Goal: Task Accomplishment & Management: Complete application form

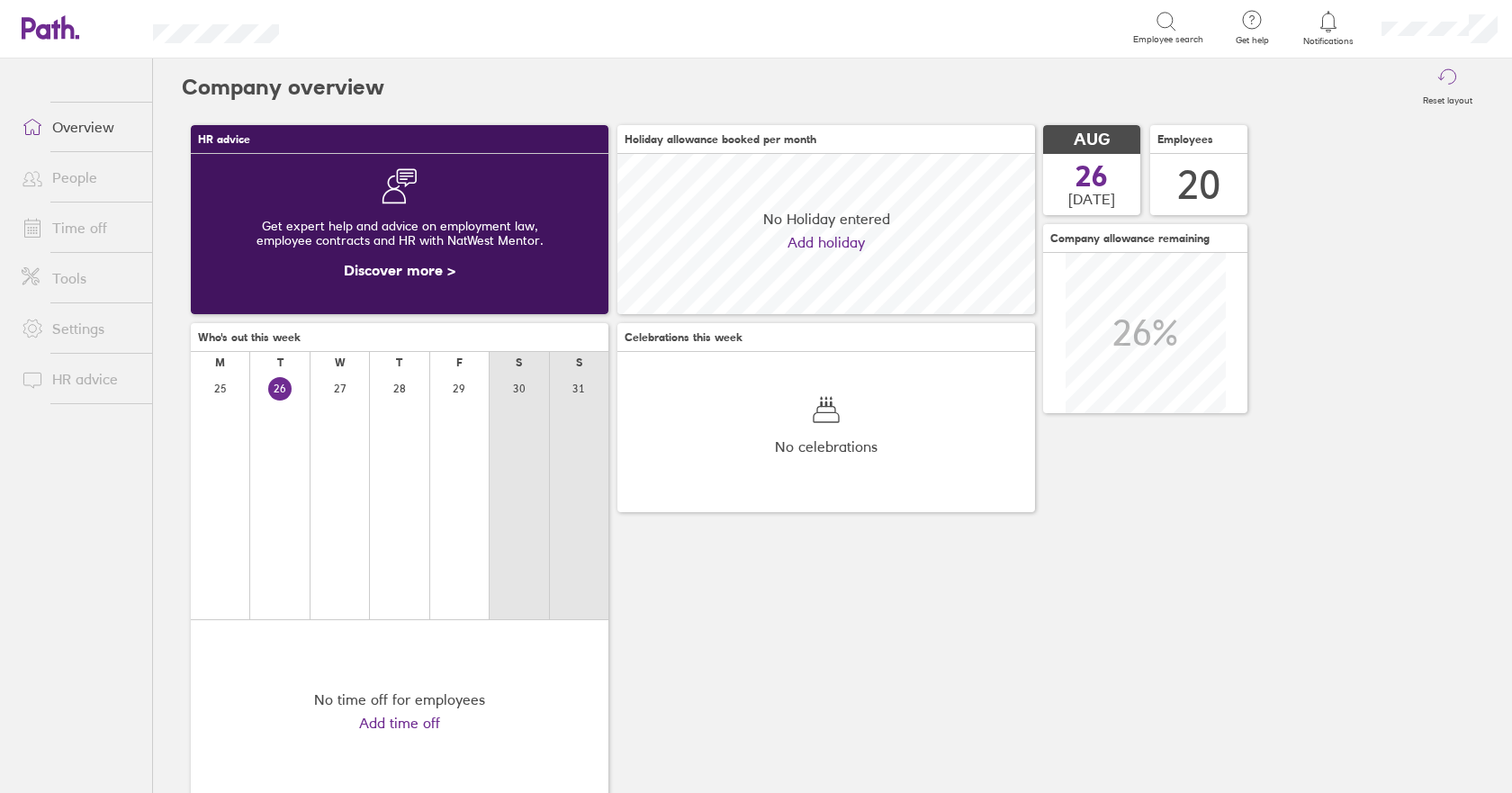
scroll to position [161, 417]
click at [93, 225] on link "Time off" at bounding box center [79, 227] width 145 height 36
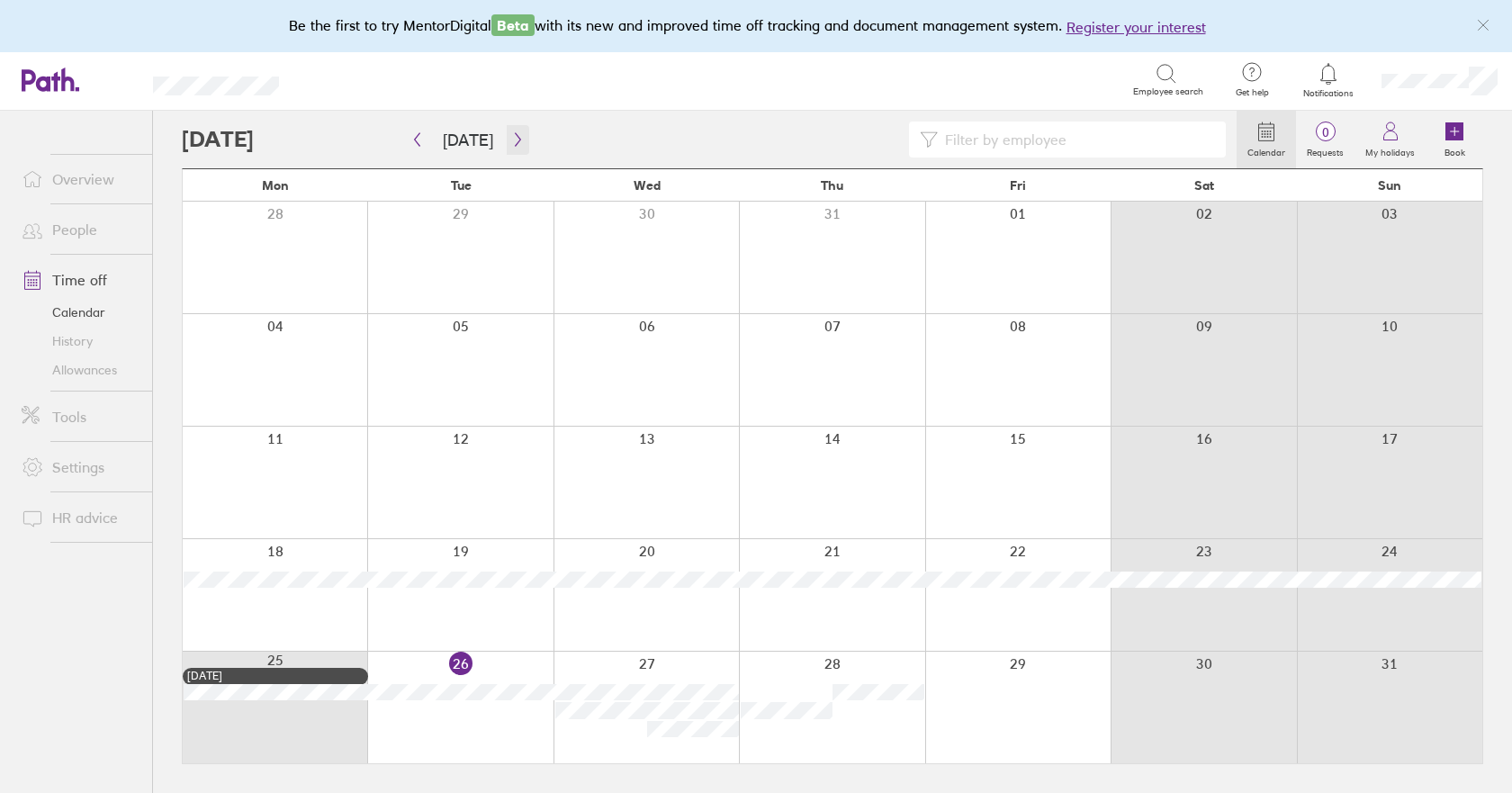
click at [511, 143] on icon "button" at bounding box center [518, 139] width 14 height 15
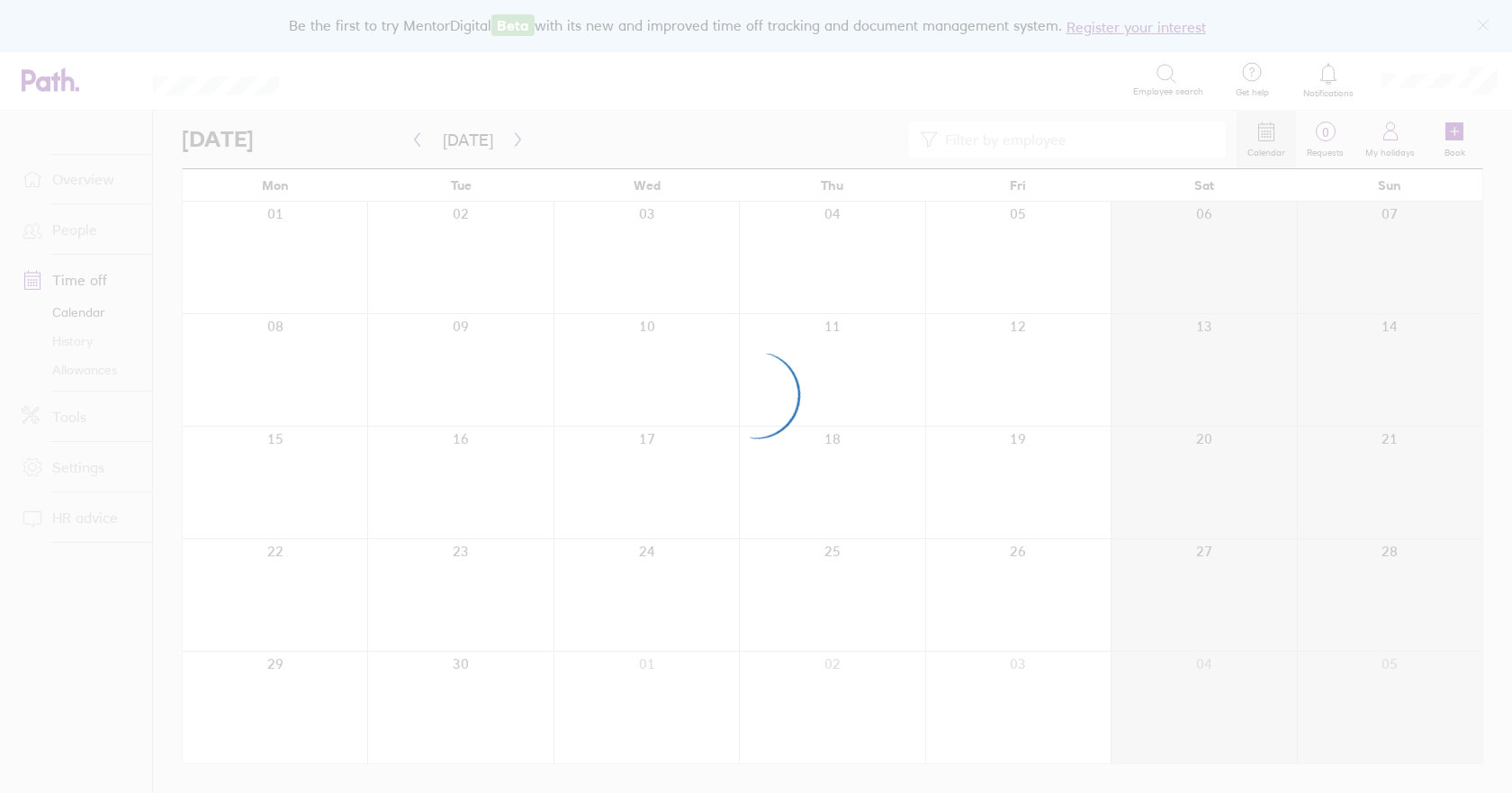
click at [510, 143] on div at bounding box center [756, 396] width 1512 height 793
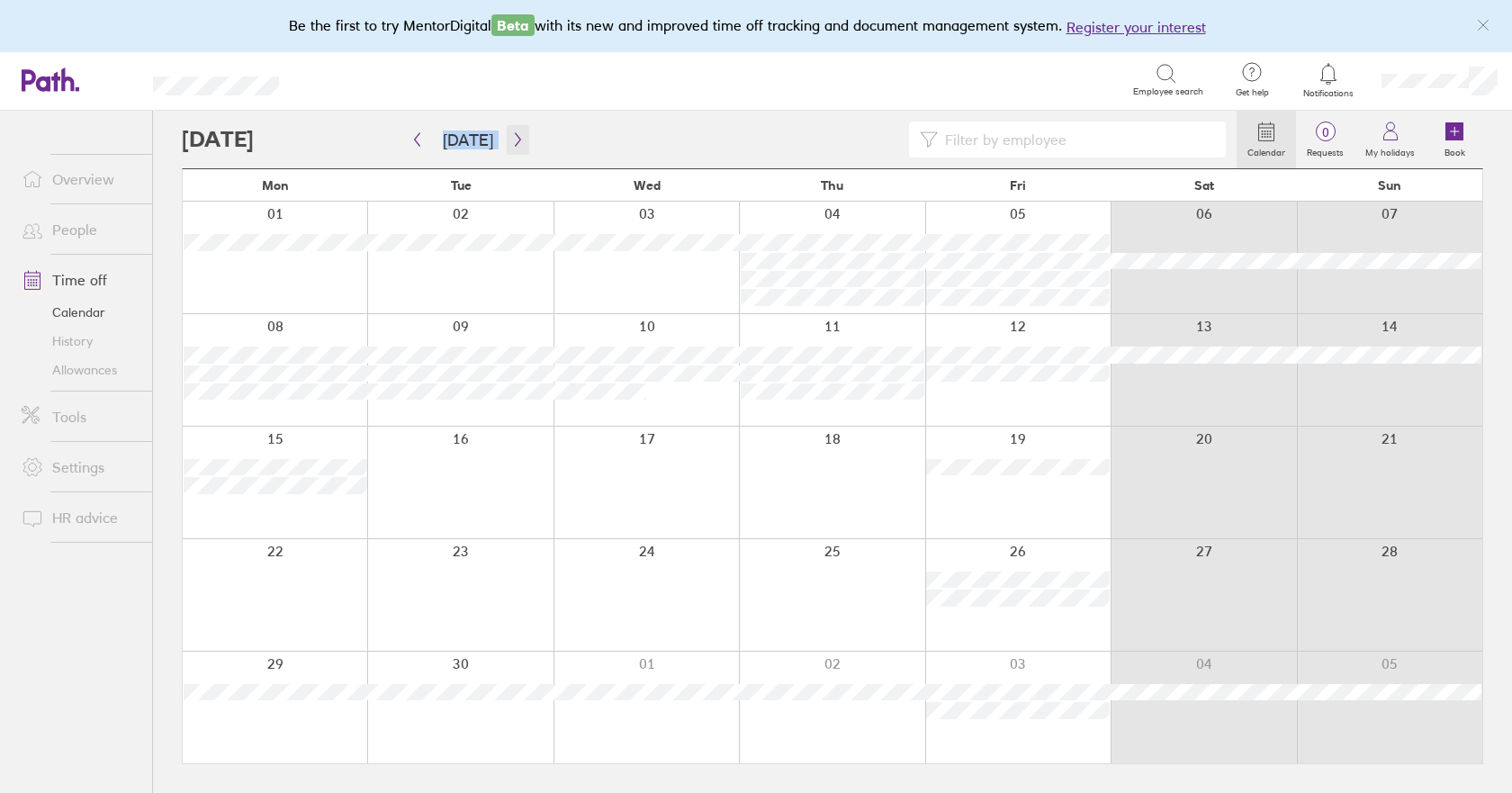
click at [516, 140] on icon "button" at bounding box center [518, 139] width 14 height 15
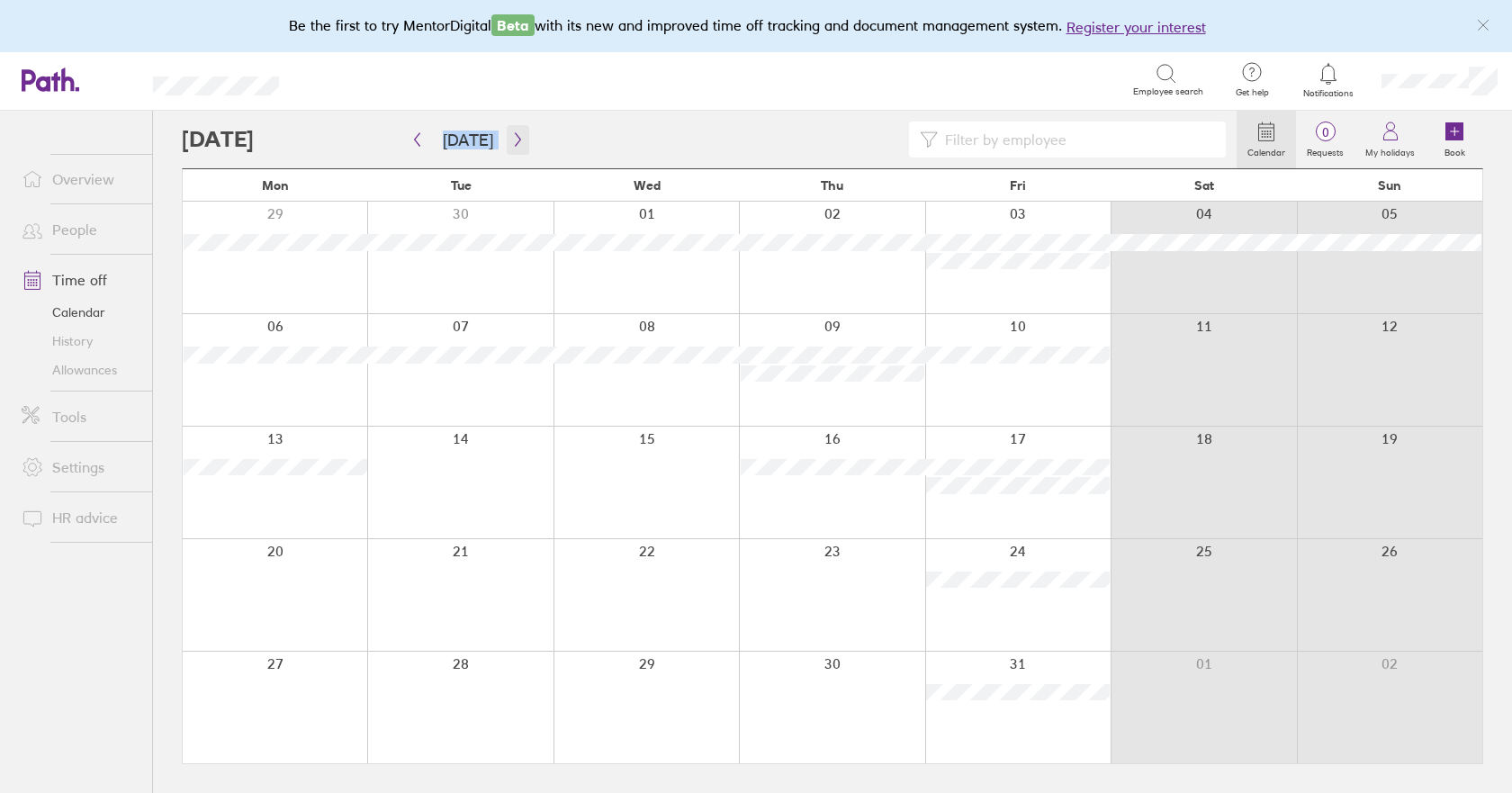
click at [516, 140] on icon "button" at bounding box center [518, 139] width 14 height 15
click at [515, 141] on icon "button" at bounding box center [518, 139] width 14 height 15
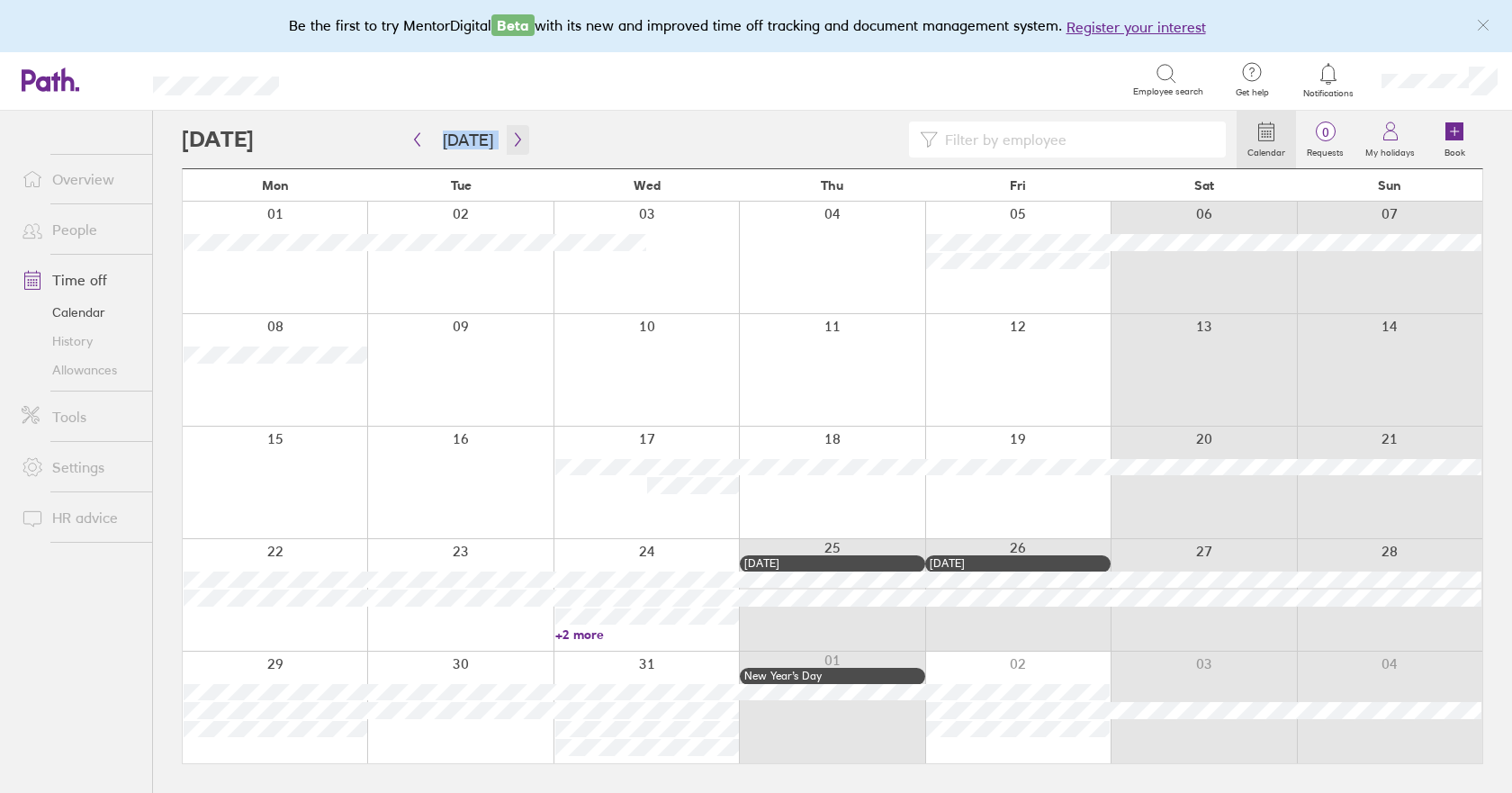
click at [515, 141] on icon "button" at bounding box center [518, 140] width 6 height 14
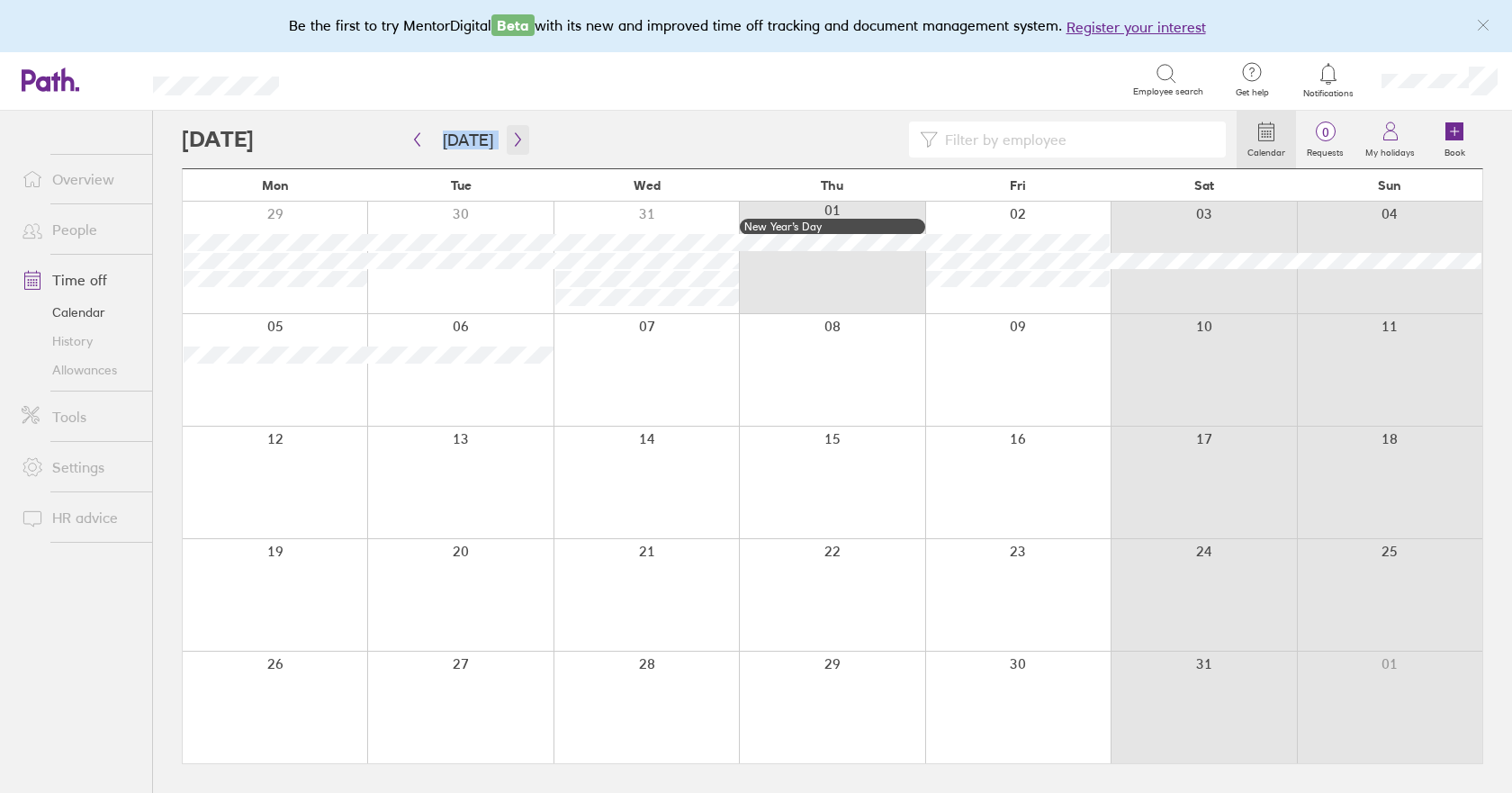
click at [511, 147] on icon "button" at bounding box center [518, 139] width 14 height 15
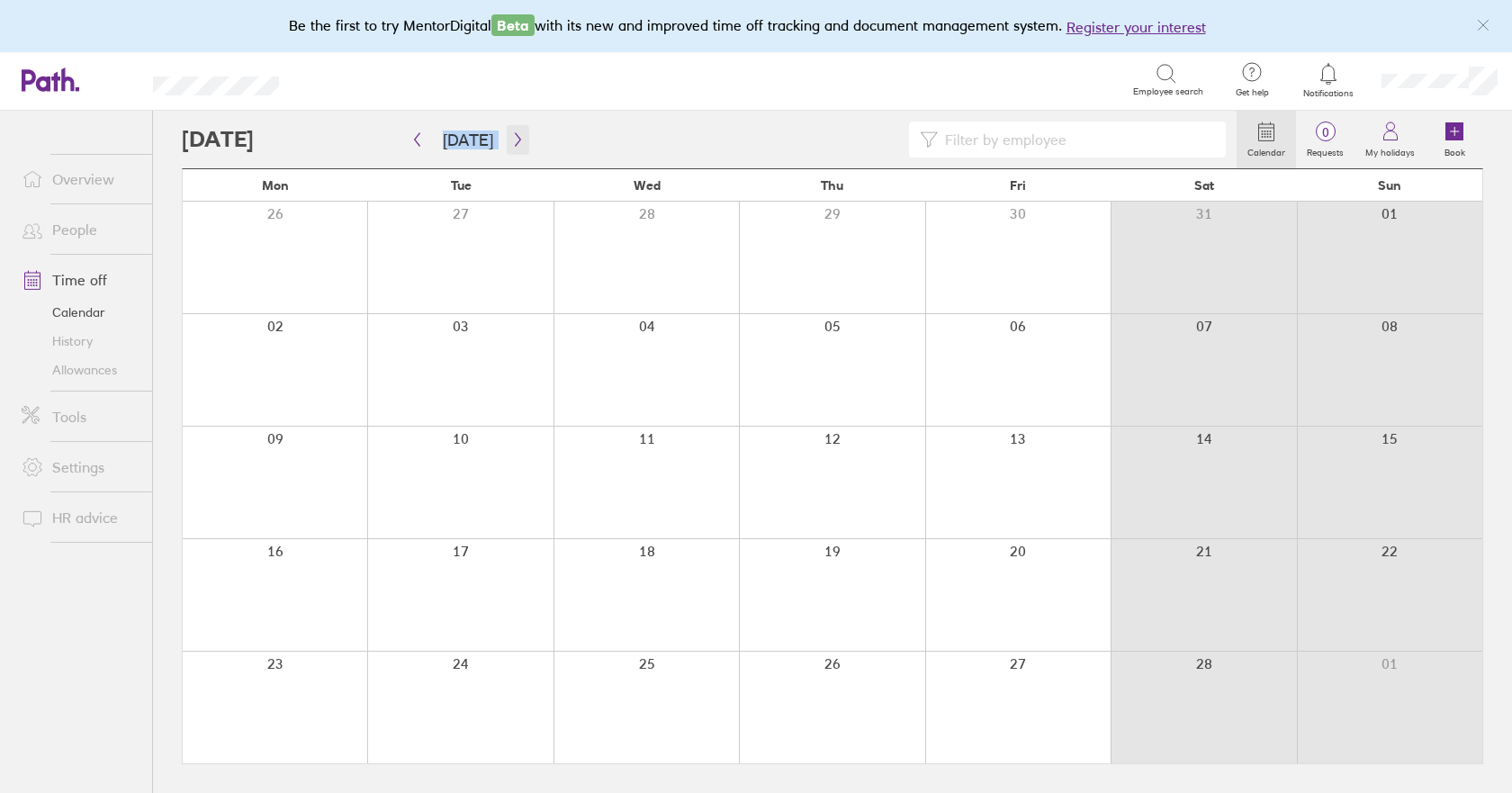
click at [515, 146] on icon "button" at bounding box center [518, 140] width 6 height 14
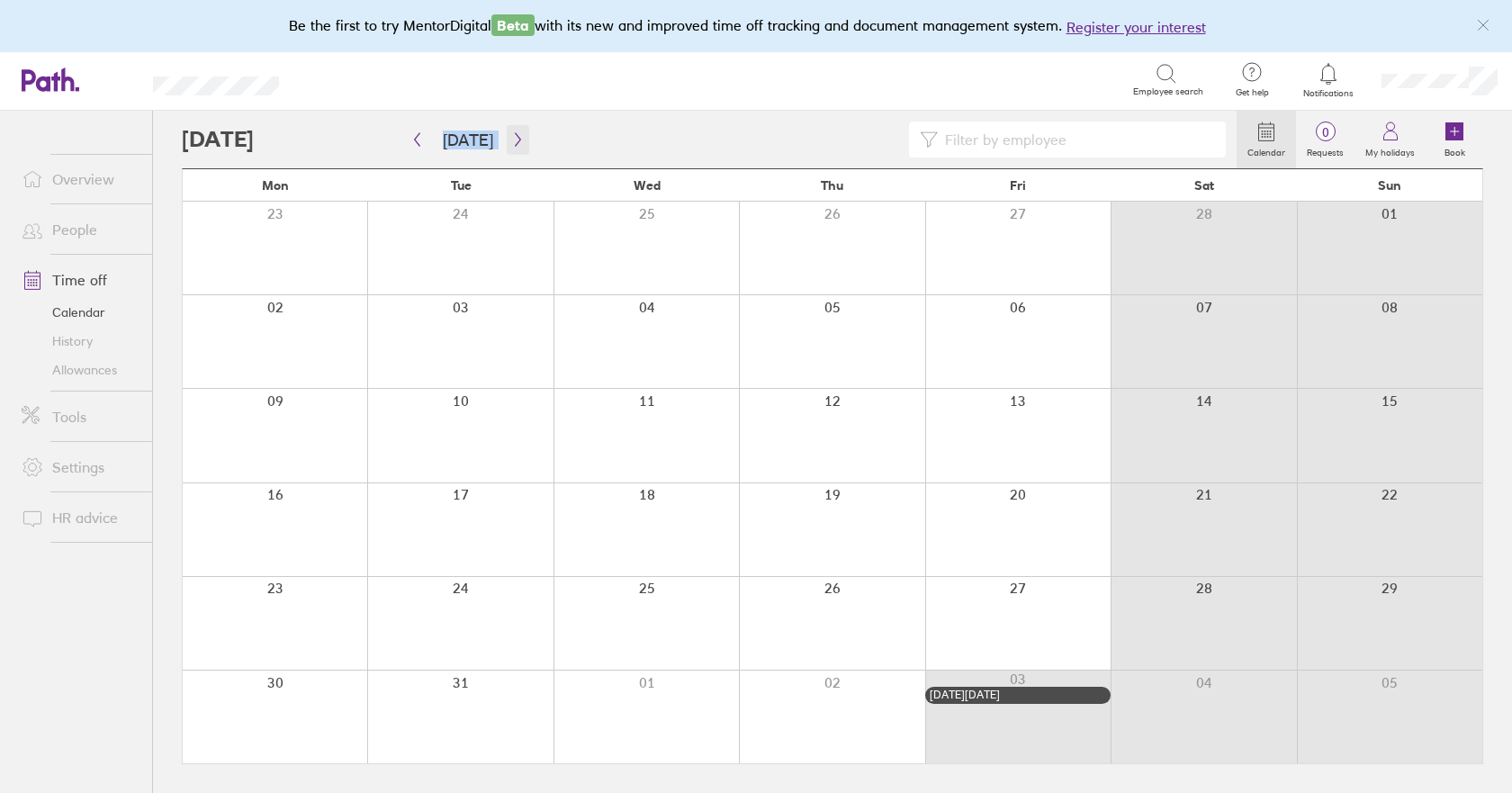
click at [511, 144] on icon "button" at bounding box center [518, 139] width 14 height 15
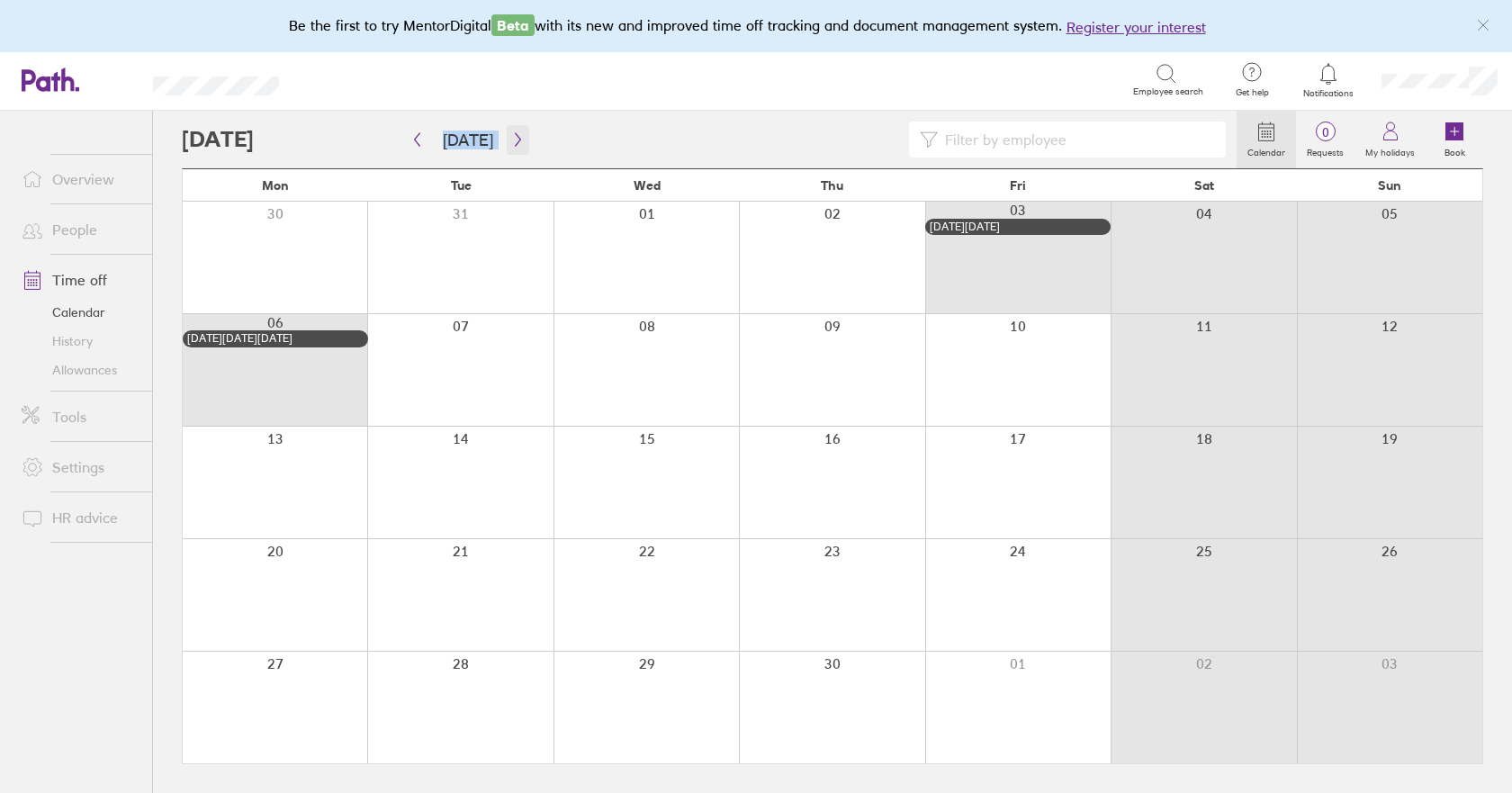
click at [511, 143] on icon "button" at bounding box center [518, 139] width 14 height 15
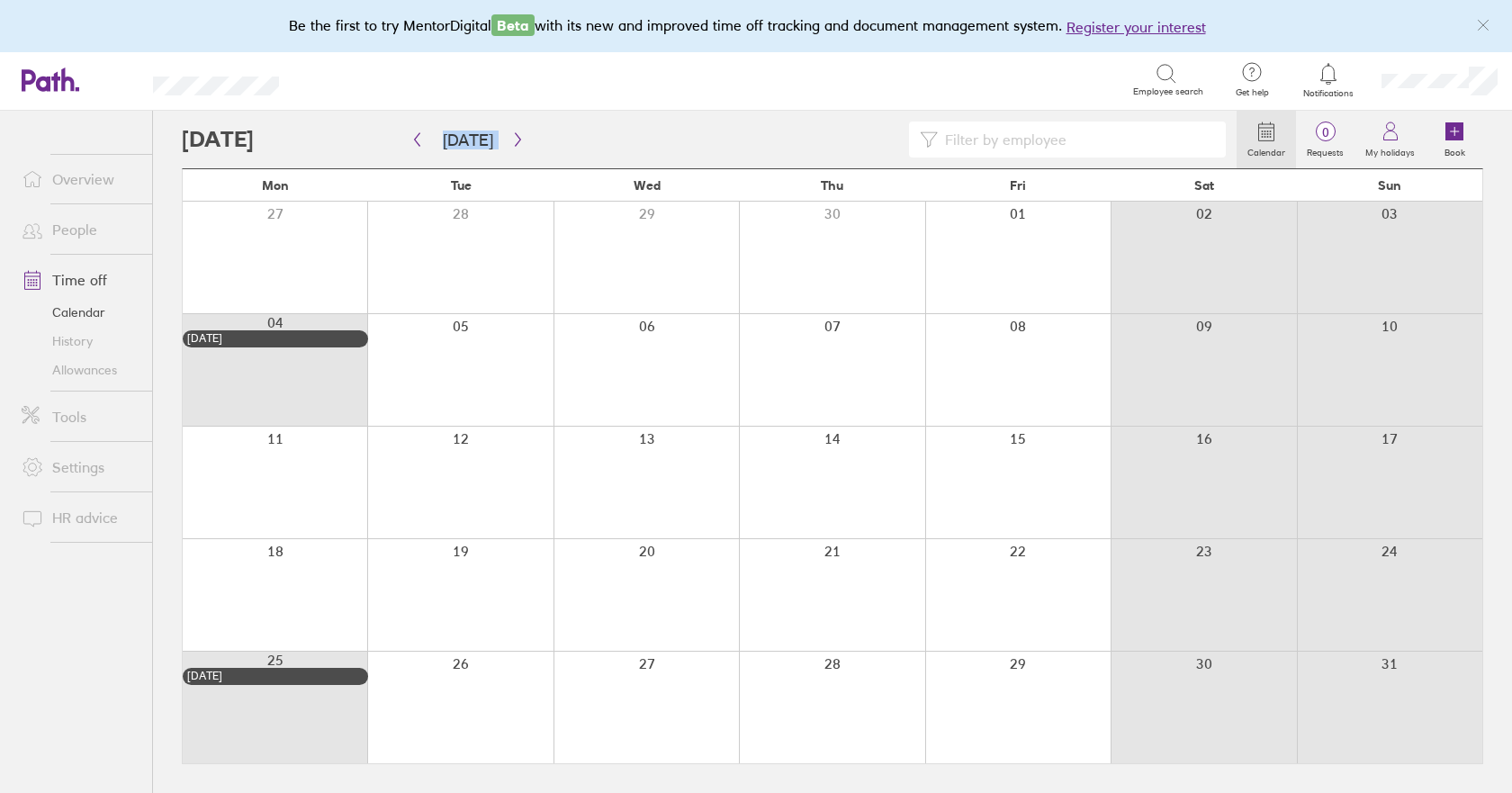
click at [492, 683] on div at bounding box center [459, 707] width 185 height 112
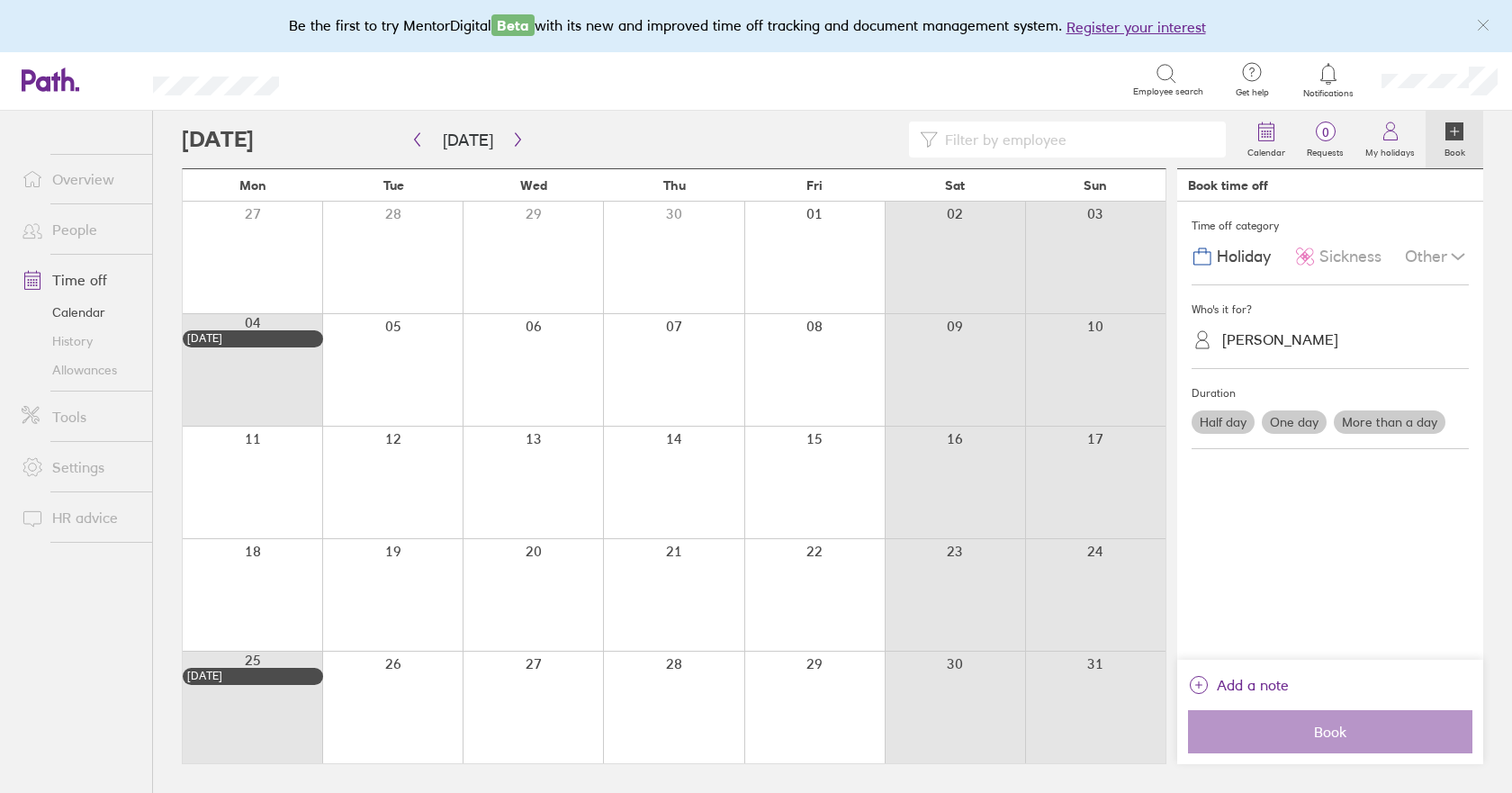
click at [1375, 426] on label "More than a day" at bounding box center [1390, 422] width 112 height 23
click at [0, 0] on input "More than a day" at bounding box center [0, 0] width 0 height 0
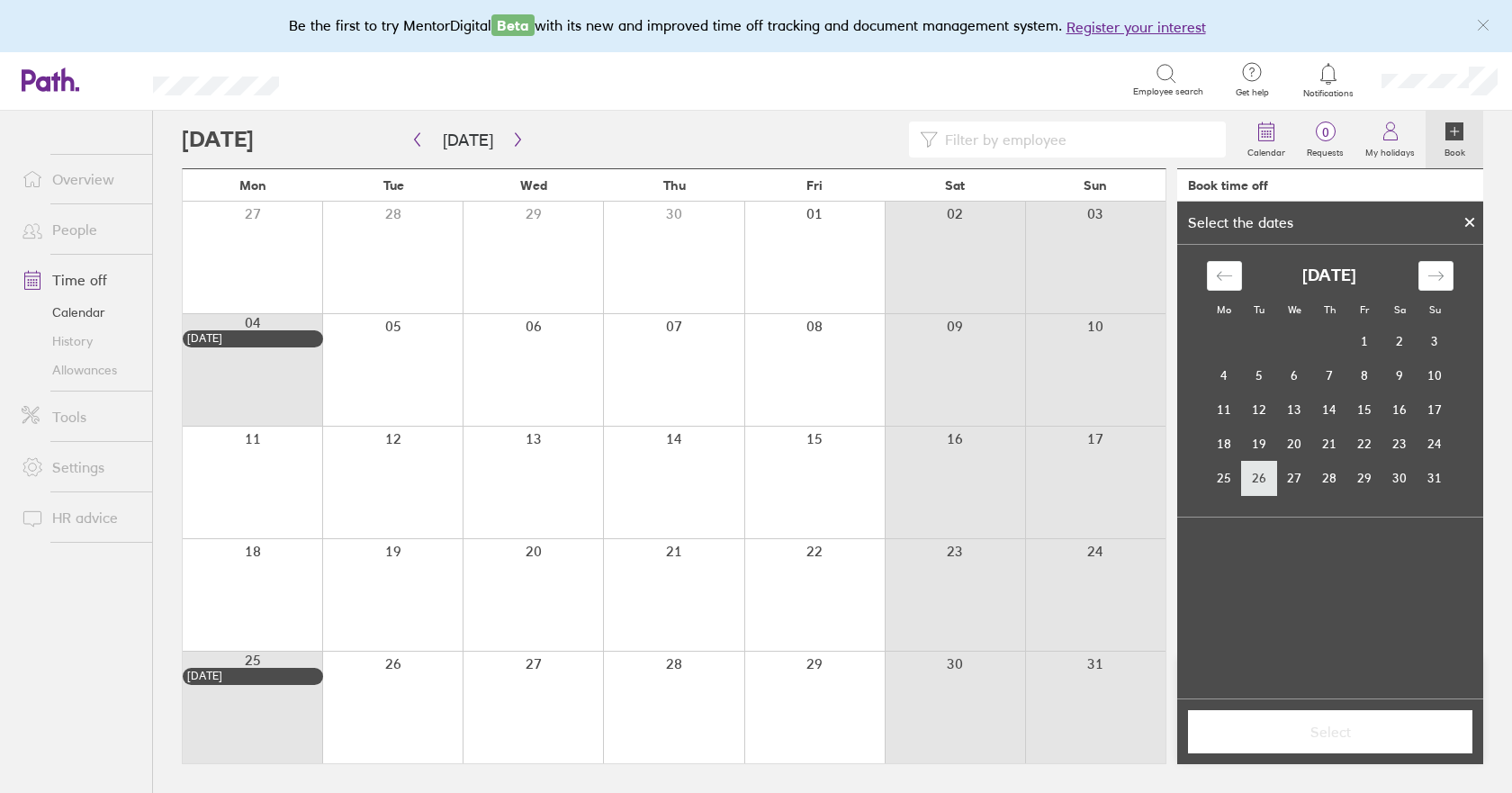
click at [1264, 473] on td "26" at bounding box center [1259, 478] width 35 height 34
click at [423, 682] on div at bounding box center [392, 707] width 140 height 112
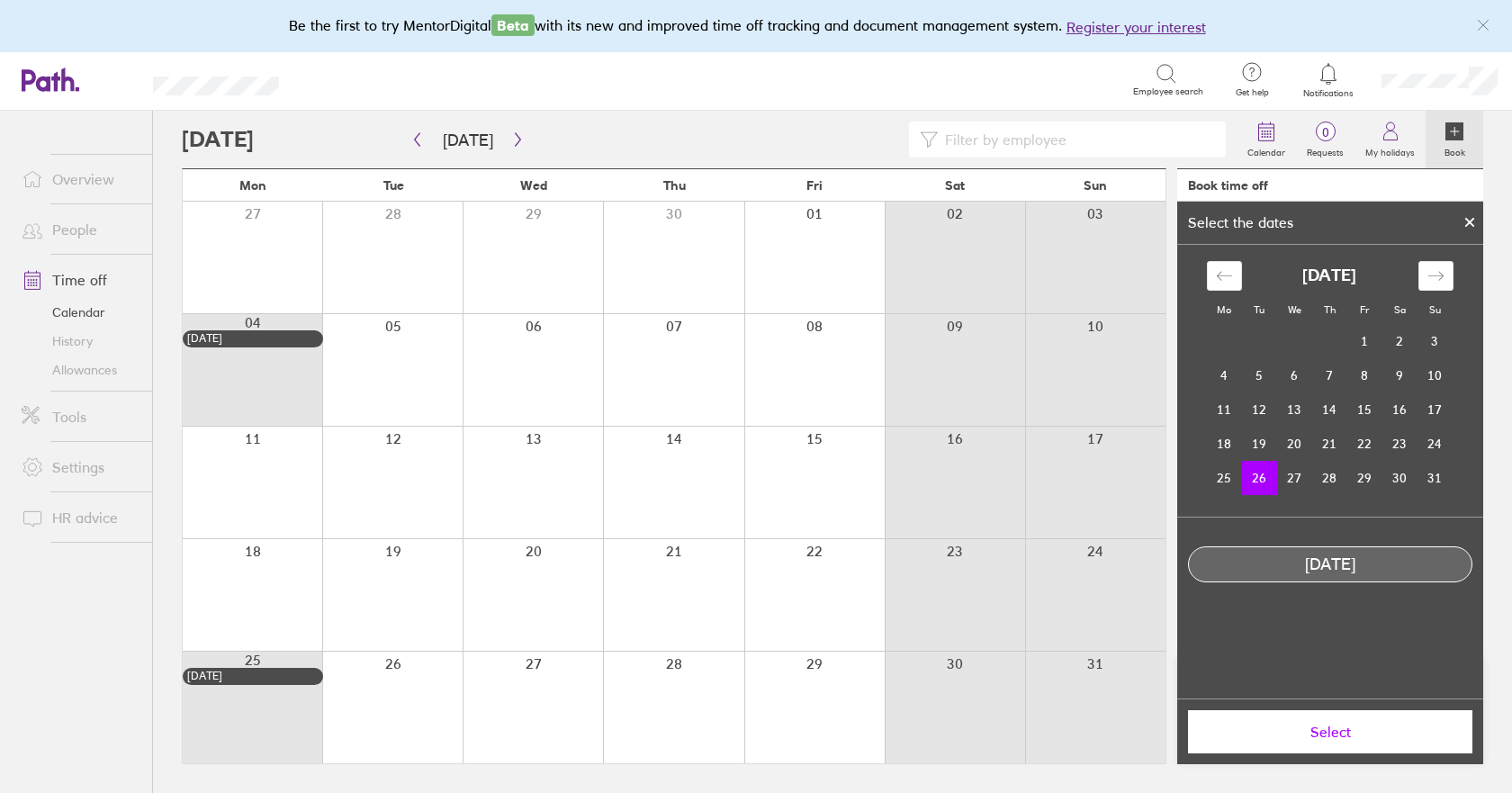
click at [1473, 219] on icon at bounding box center [1469, 222] width 7 height 7
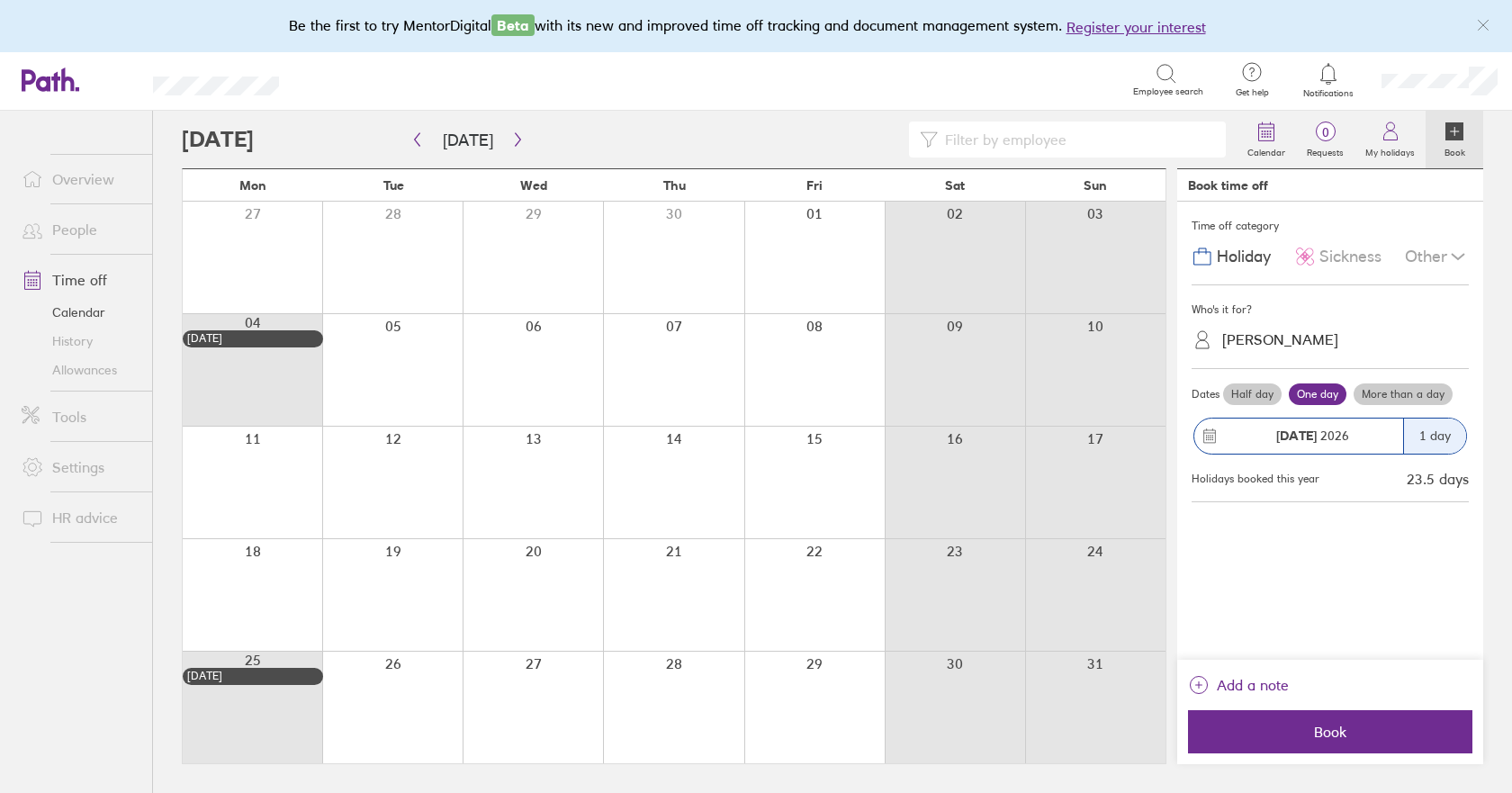
click at [405, 683] on div at bounding box center [392, 707] width 140 height 112
click at [1422, 395] on label "More than a day" at bounding box center [1402, 395] width 99 height 22
click at [0, 0] on input "More than a day" at bounding box center [0, 0] width 0 height 0
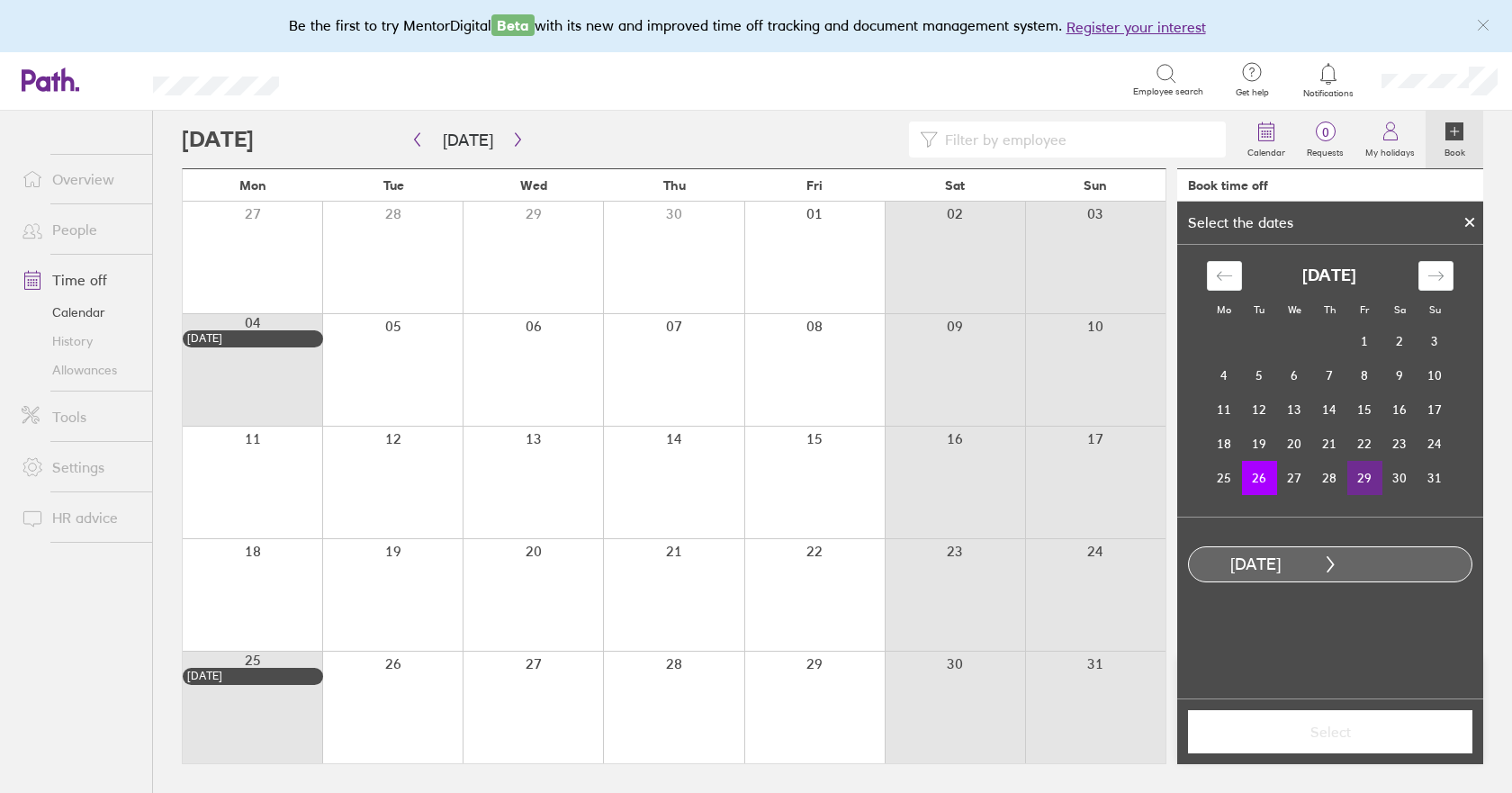
click at [1368, 476] on td "29" at bounding box center [1365, 478] width 35 height 34
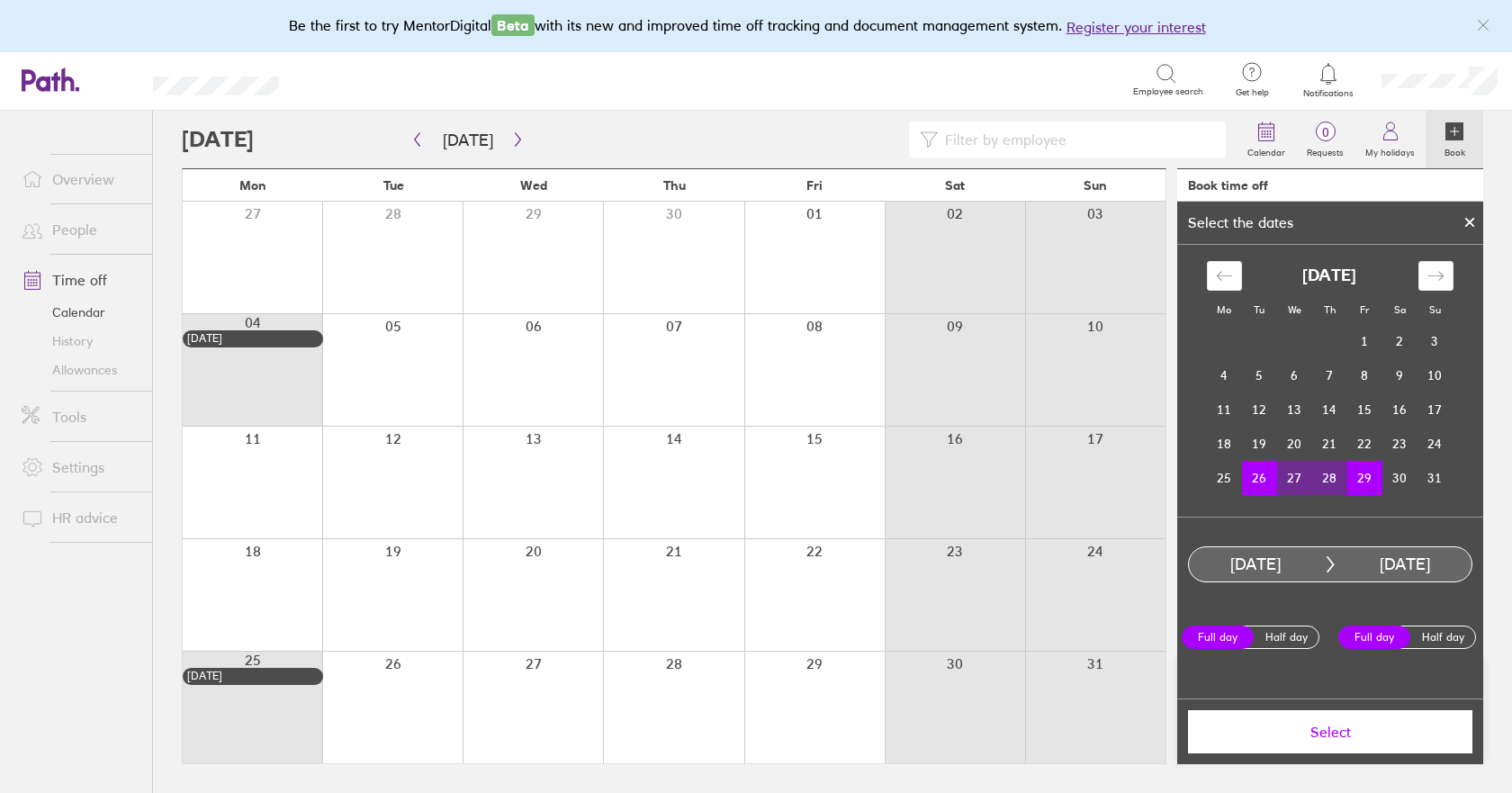
click at [1310, 738] on span "Select" at bounding box center [1330, 731] width 260 height 17
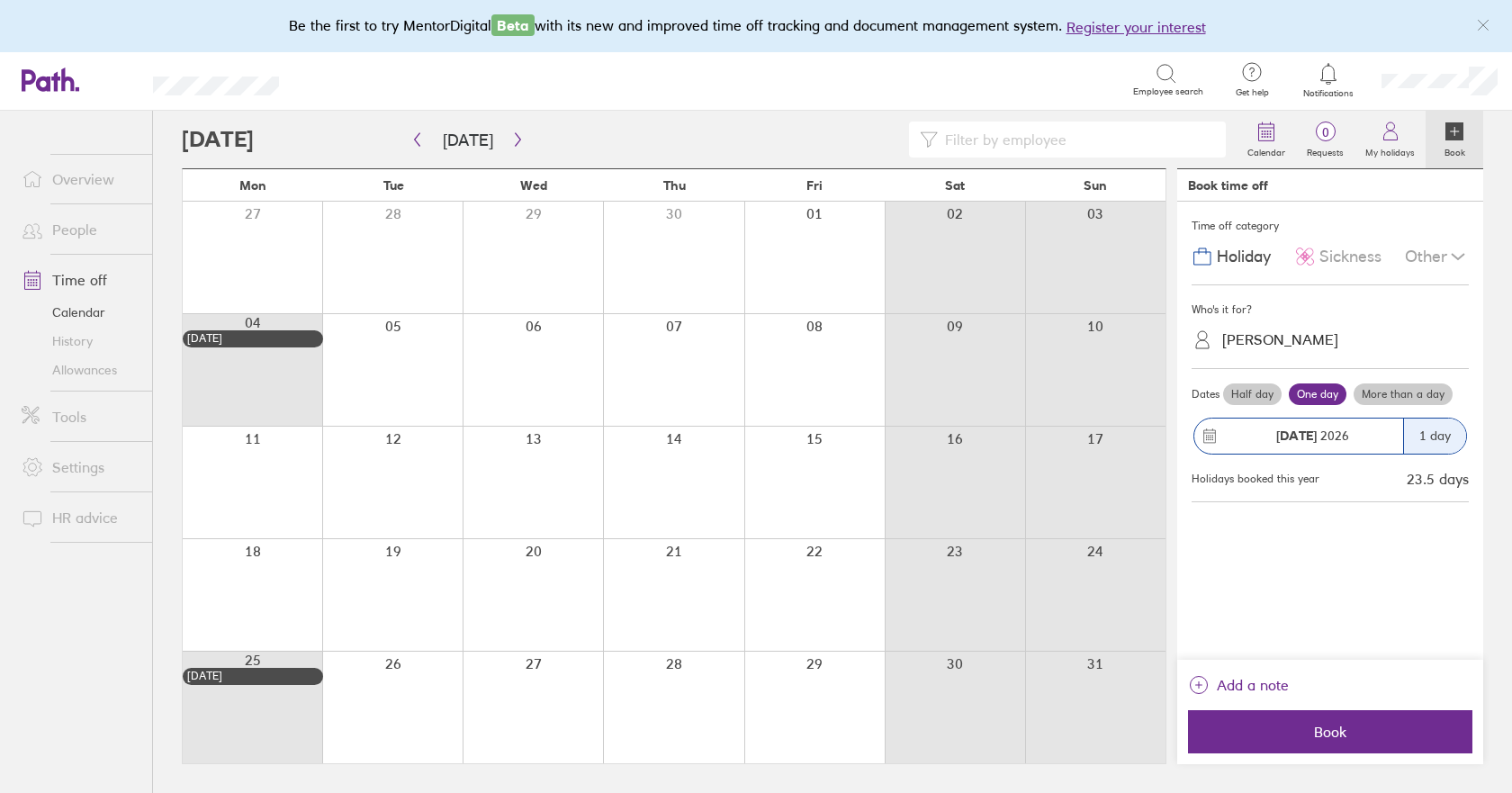
click at [1394, 401] on label "More than a day" at bounding box center [1402, 395] width 99 height 22
click at [0, 0] on input "More than a day" at bounding box center [0, 0] width 0 height 0
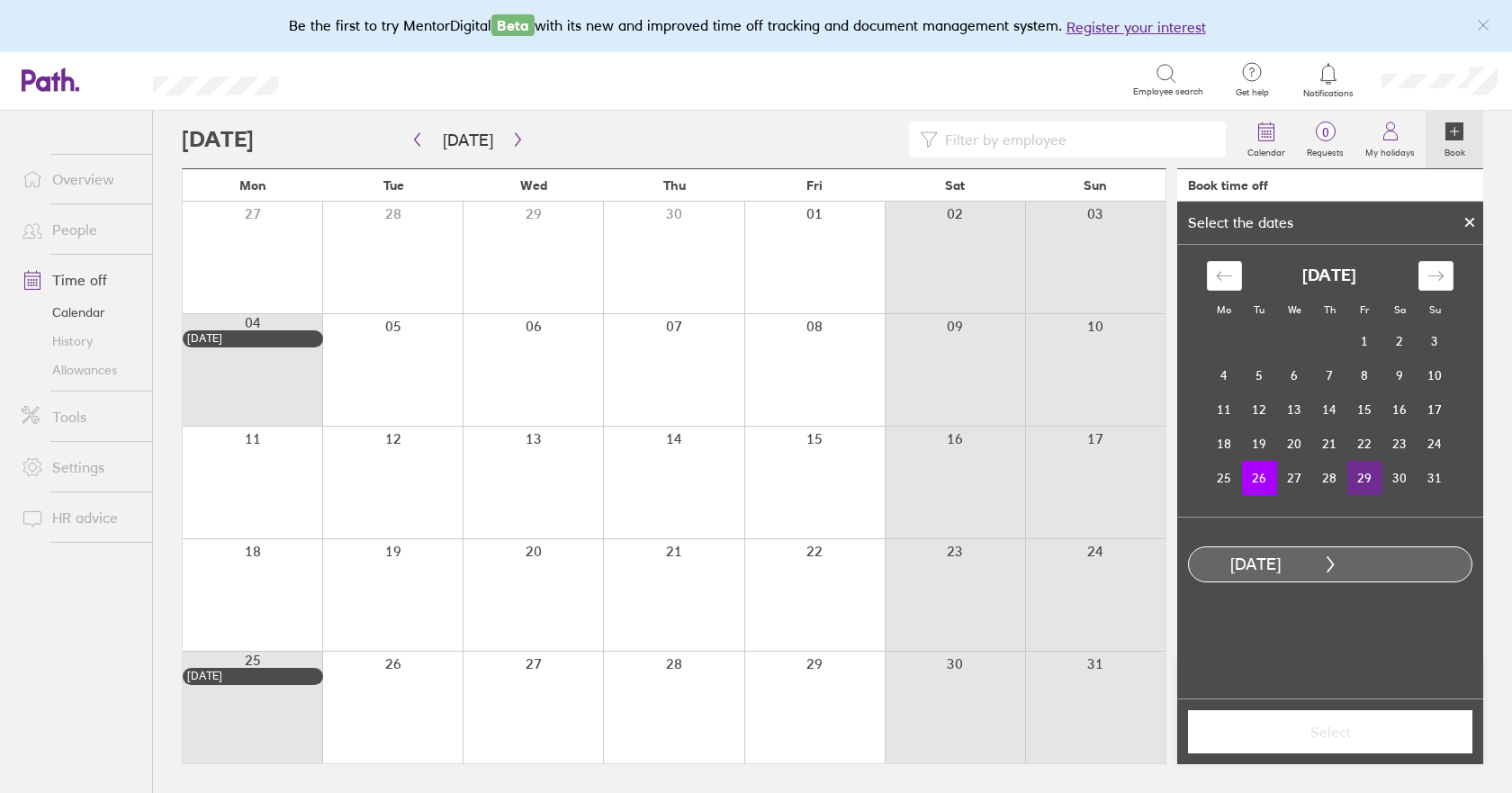
click at [1373, 481] on td "29" at bounding box center [1365, 478] width 35 height 34
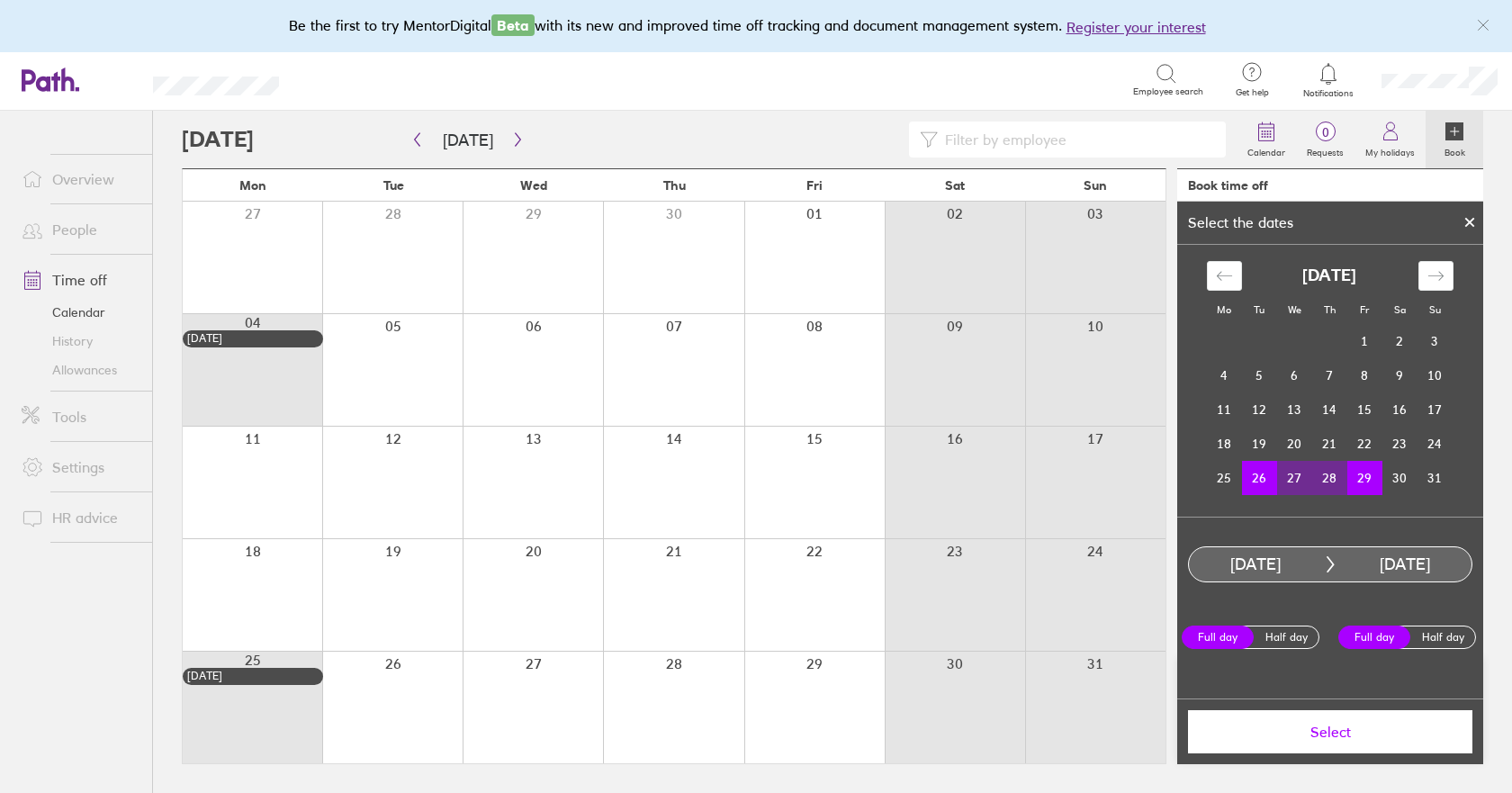
click at [1332, 728] on span "Select" at bounding box center [1330, 731] width 260 height 17
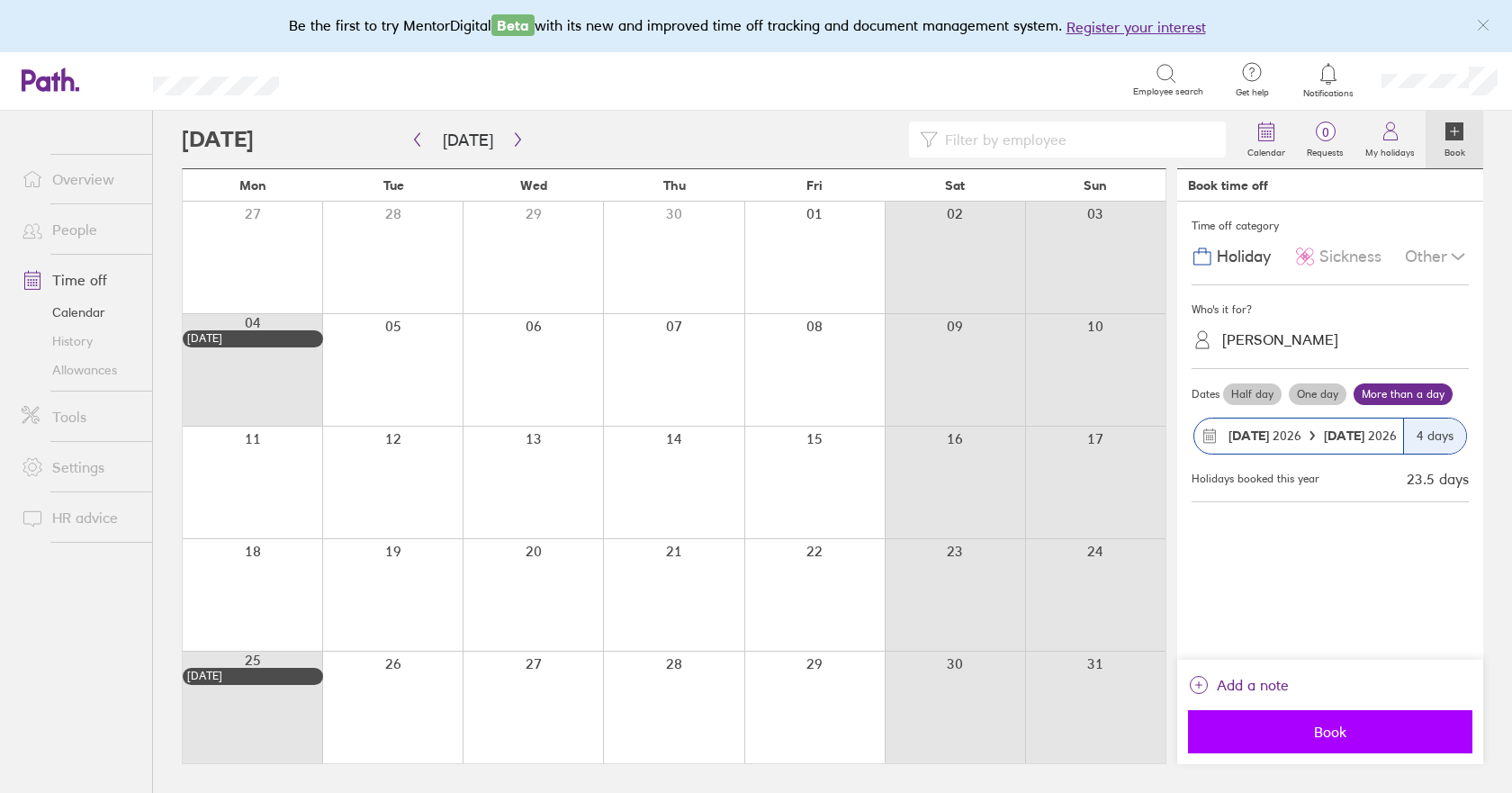
click at [1338, 733] on span "Book" at bounding box center [1330, 731] width 260 height 17
